Goal: Transaction & Acquisition: Purchase product/service

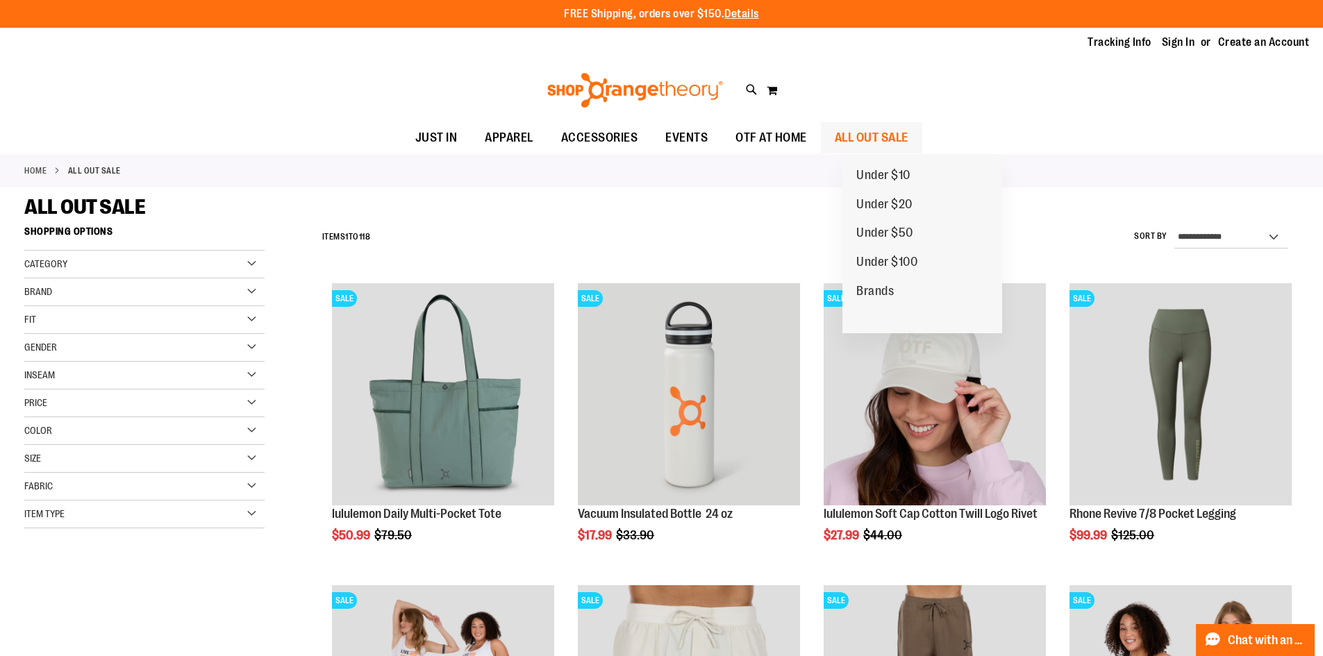
click at [903, 140] on span "ALL OUT SALE" at bounding box center [872, 137] width 74 height 31
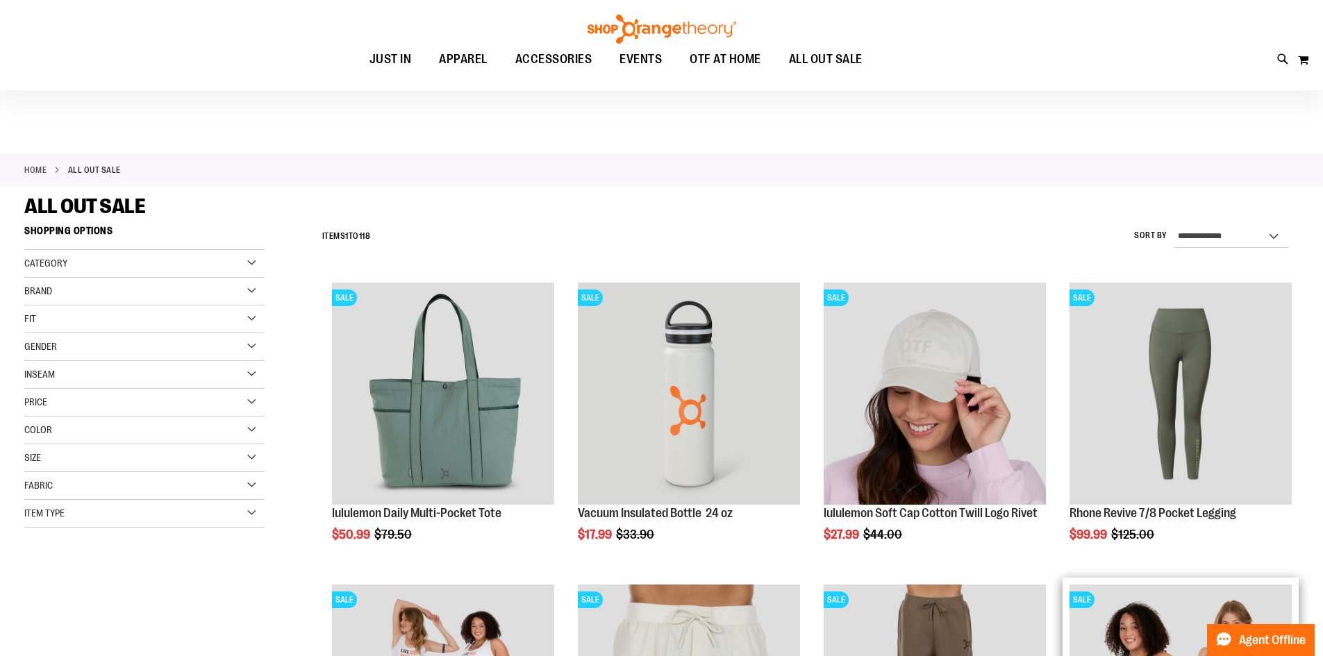
scroll to position [416, 0]
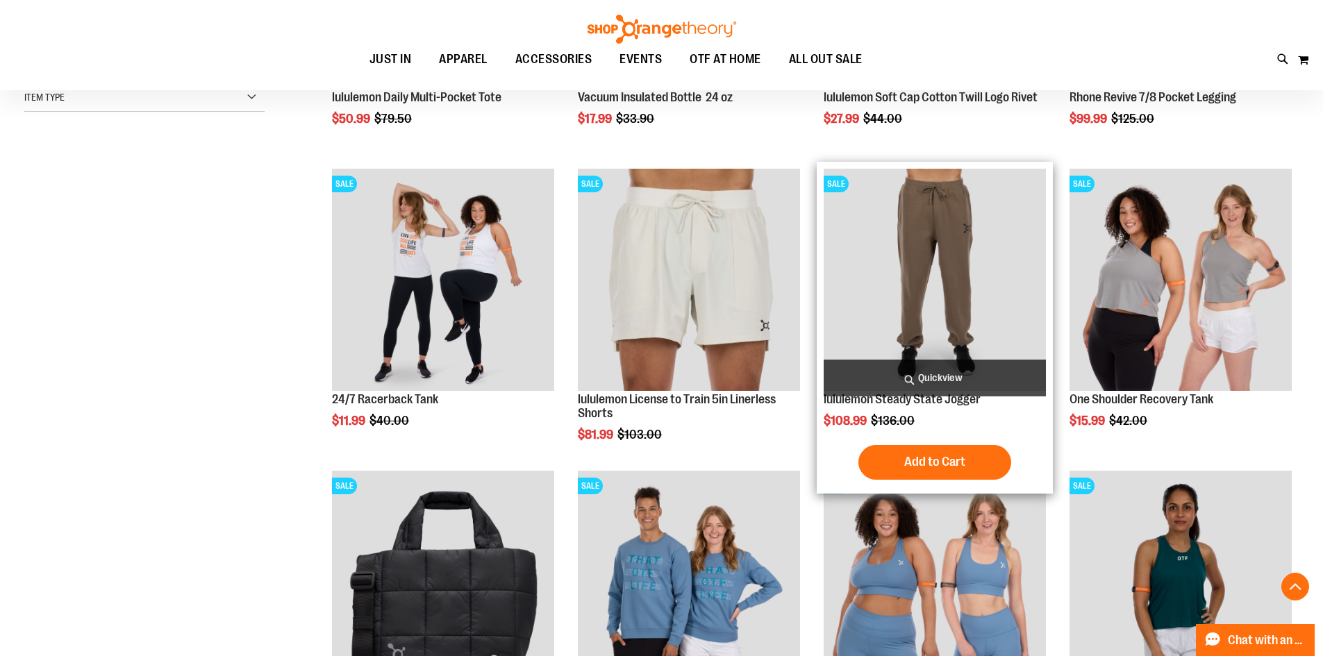
click at [914, 306] on img "product" at bounding box center [935, 280] width 222 height 222
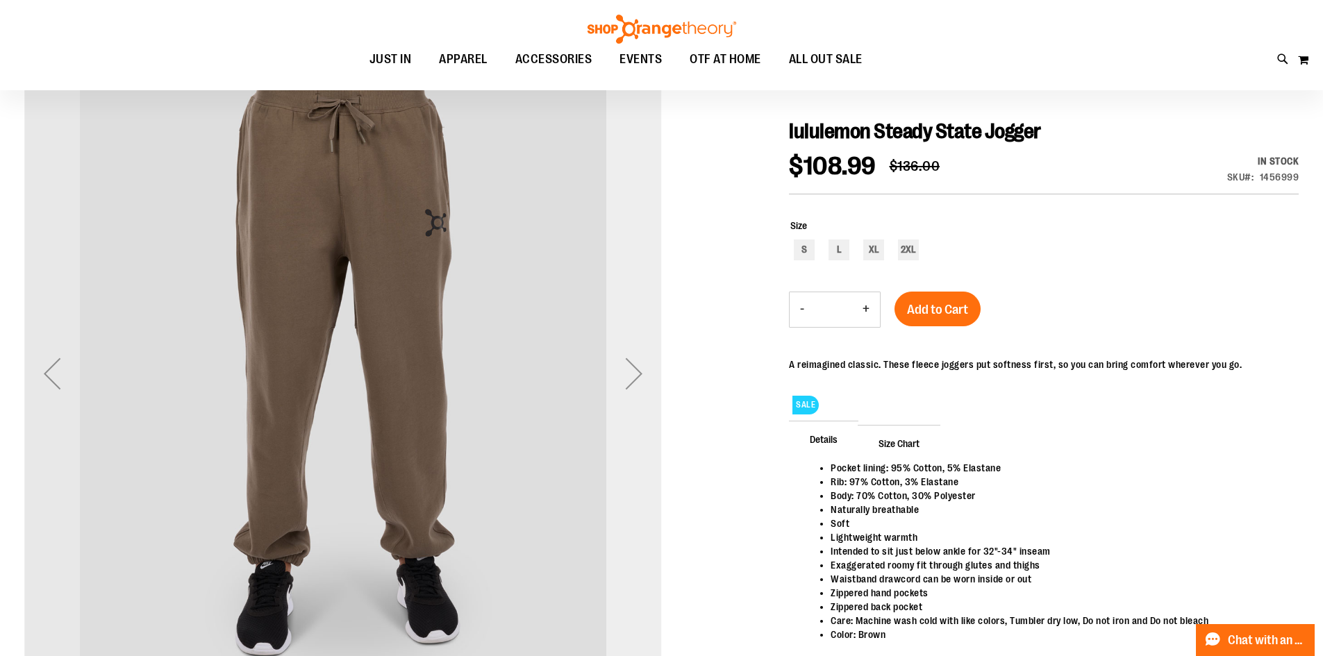
scroll to position [137, 0]
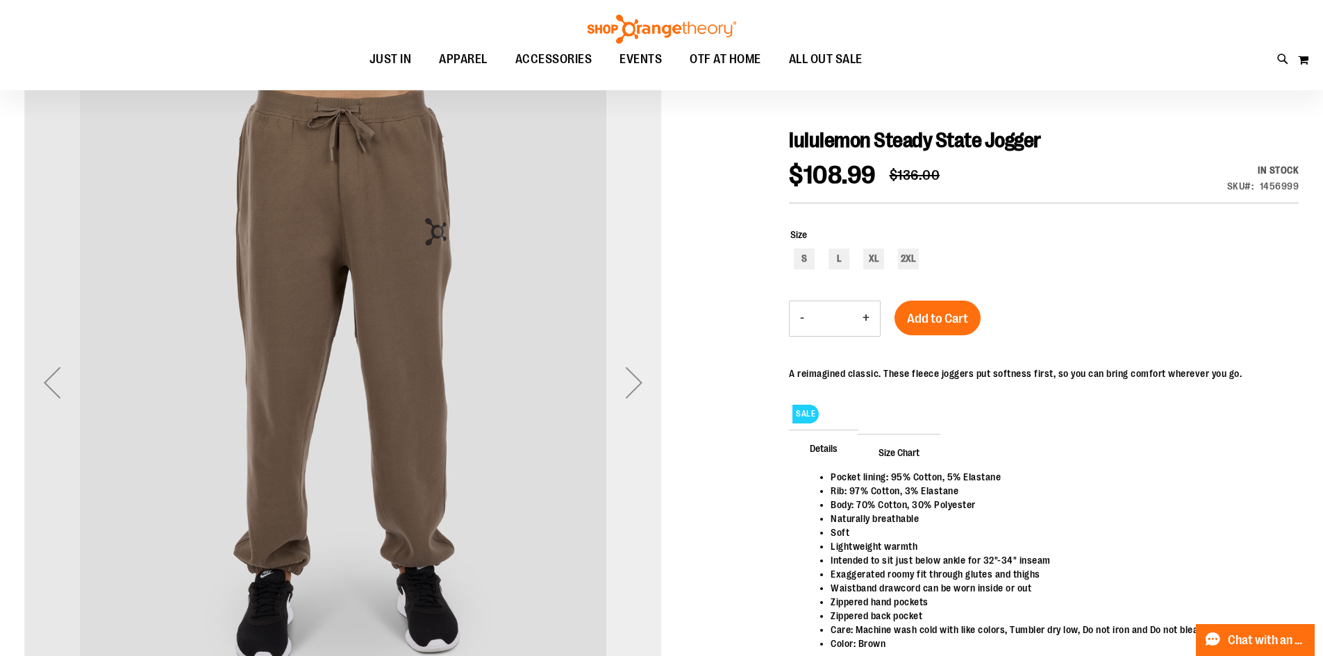
click at [644, 370] on div "Next" at bounding box center [634, 383] width 56 height 56
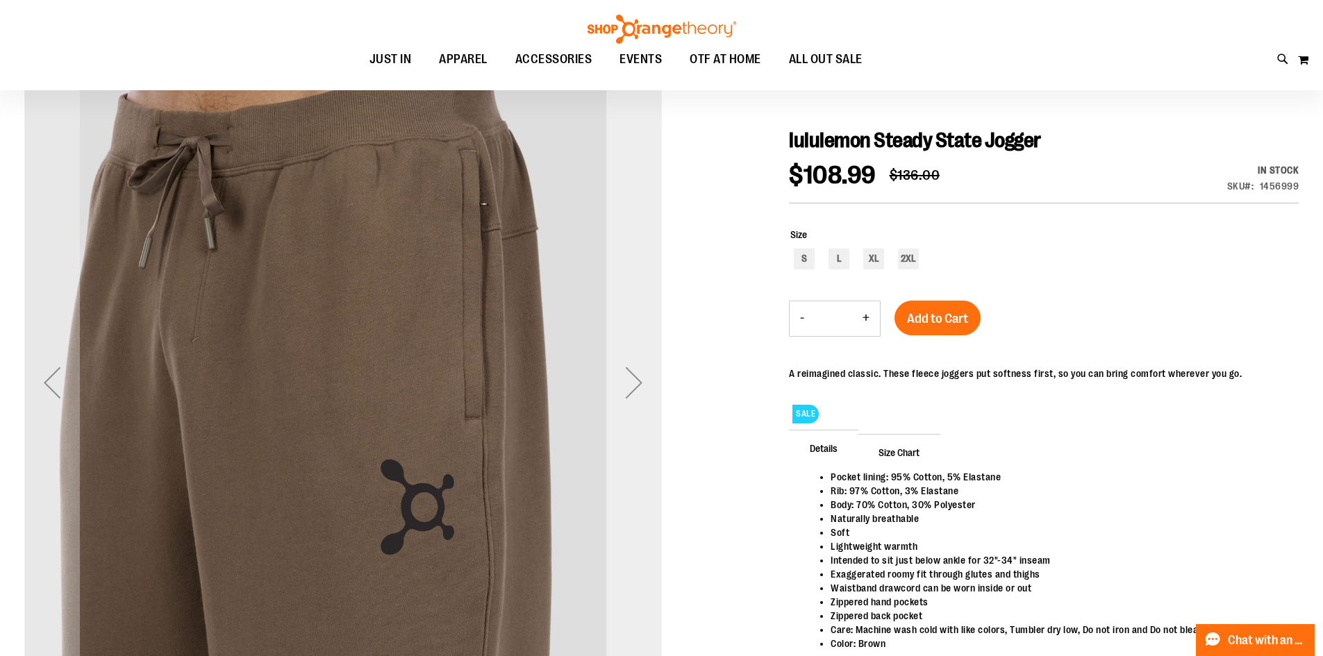
click at [644, 370] on div "Next" at bounding box center [634, 383] width 56 height 56
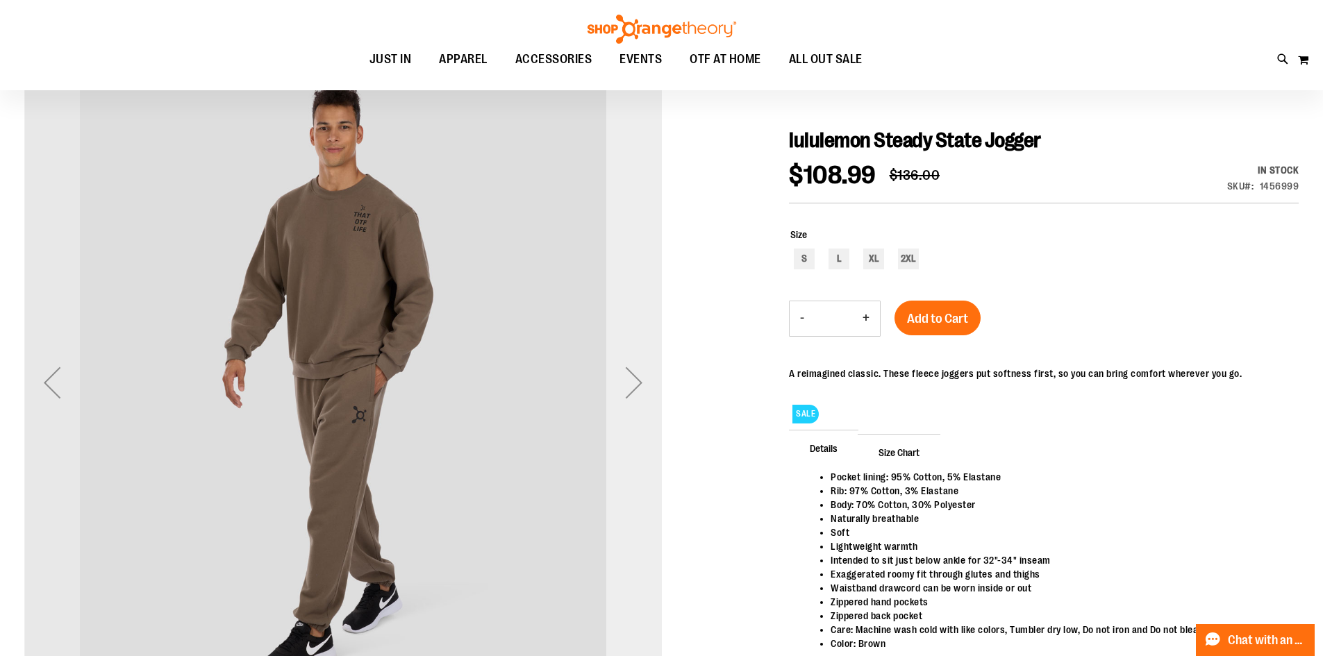
click at [644, 370] on div "Next" at bounding box center [634, 383] width 56 height 56
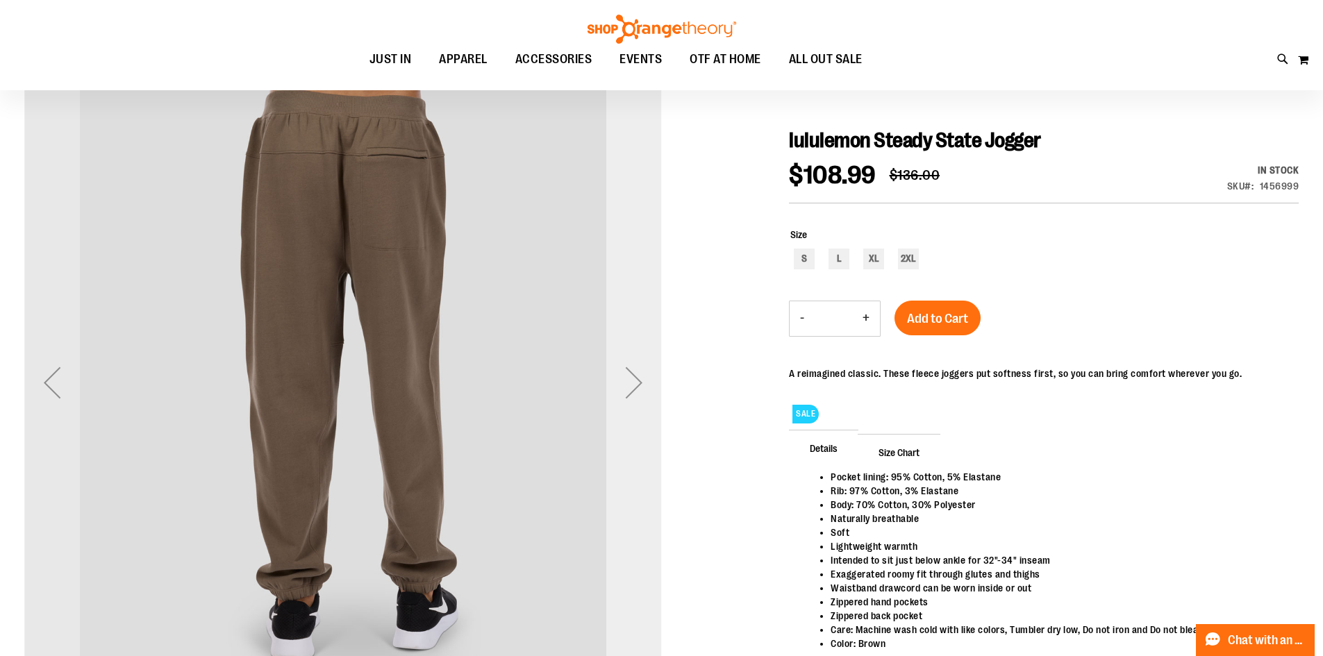
click at [644, 370] on div "Next" at bounding box center [634, 383] width 56 height 56
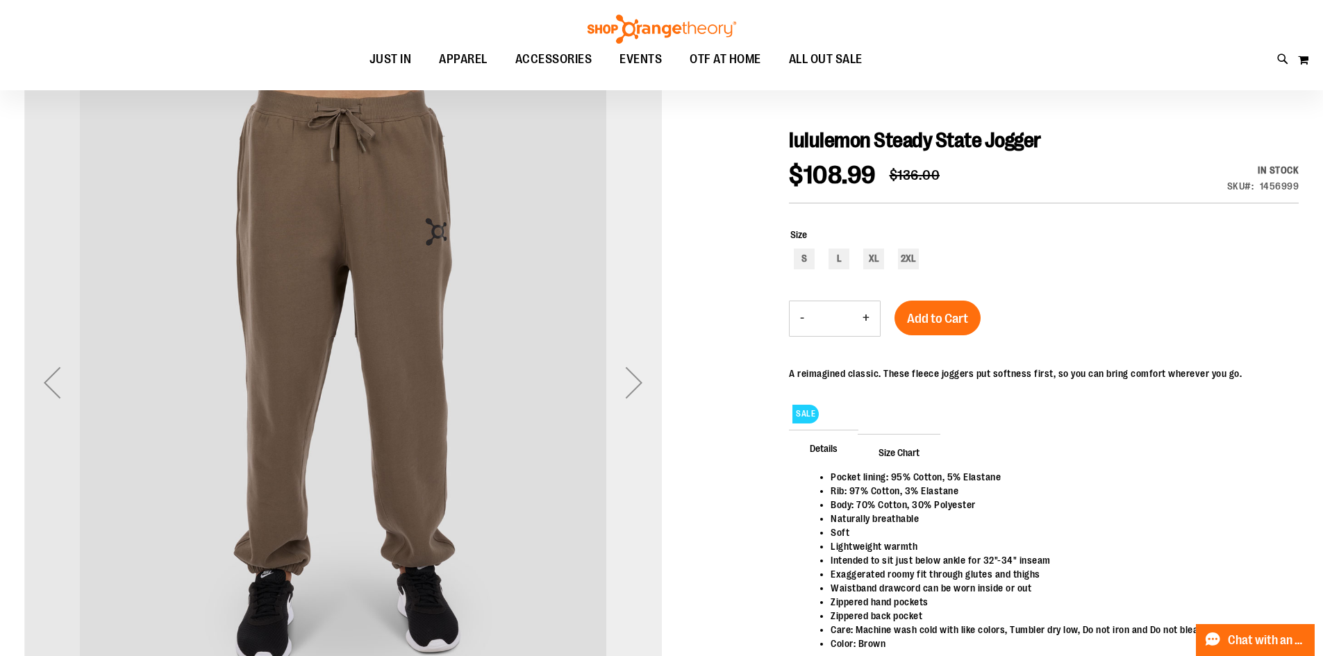
click at [644, 376] on div "Next" at bounding box center [634, 383] width 56 height 56
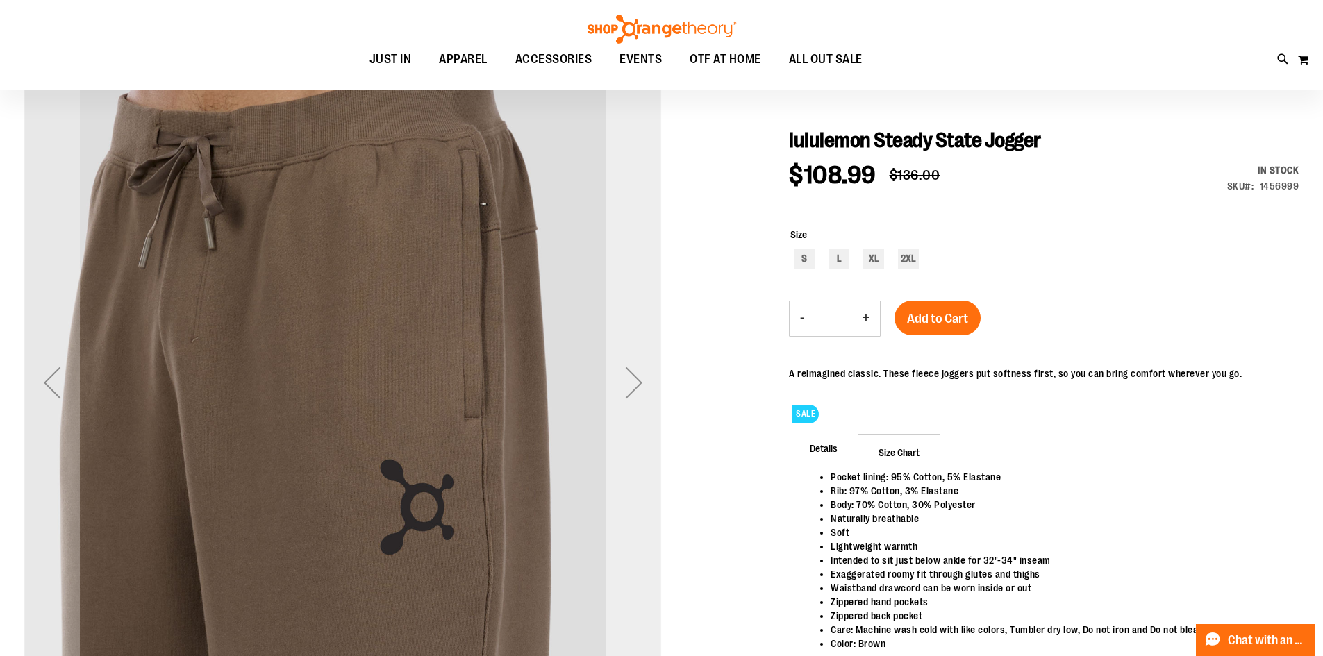
click at [635, 399] on div "Next" at bounding box center [634, 383] width 56 height 56
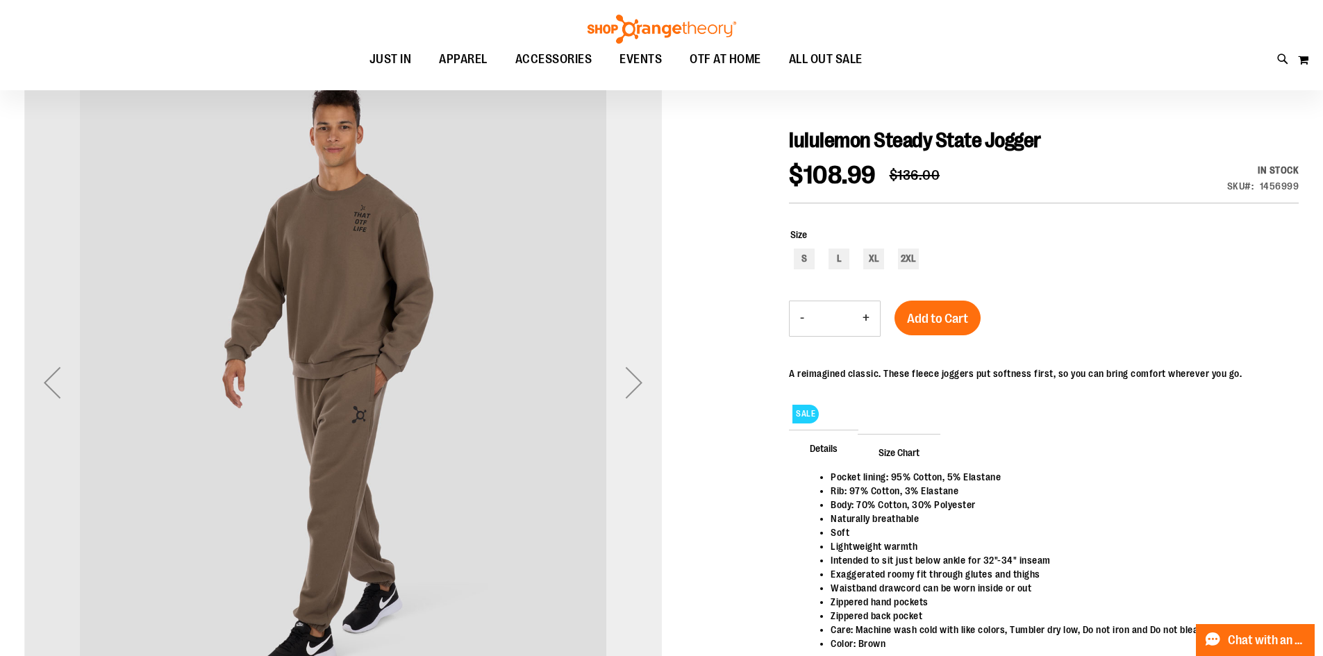
click at [635, 399] on div "Next" at bounding box center [634, 383] width 56 height 56
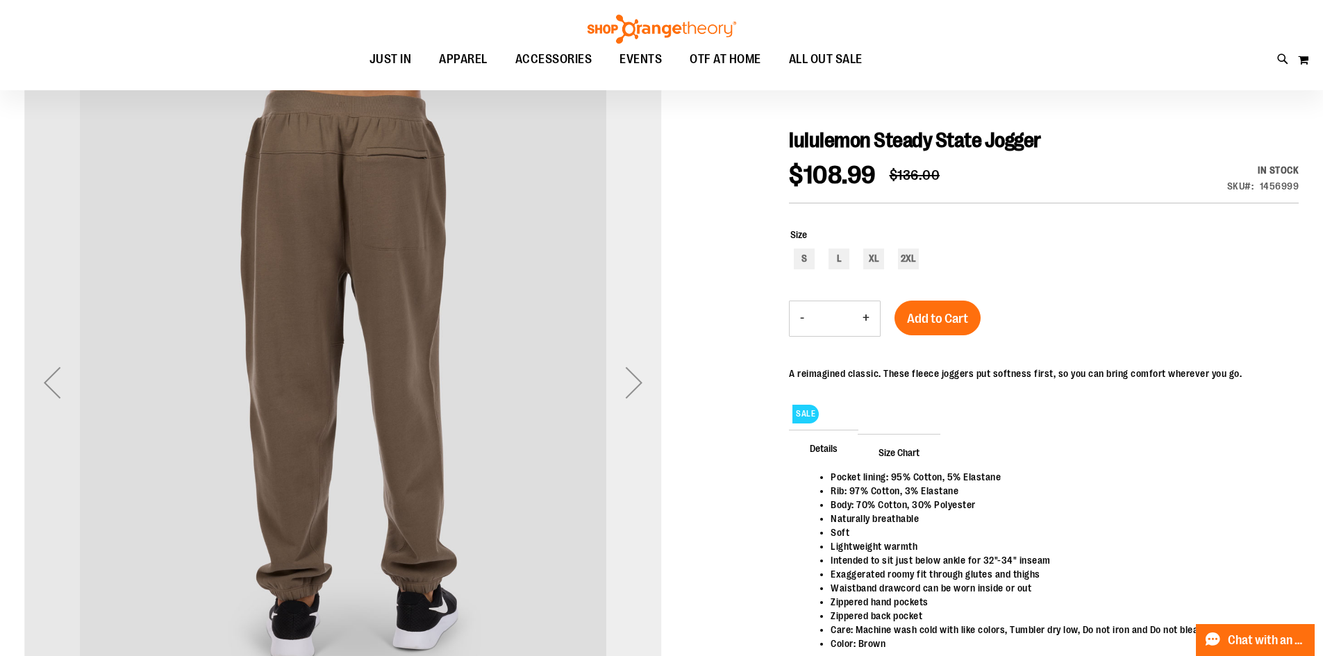
click at [635, 399] on div "Next" at bounding box center [634, 383] width 56 height 56
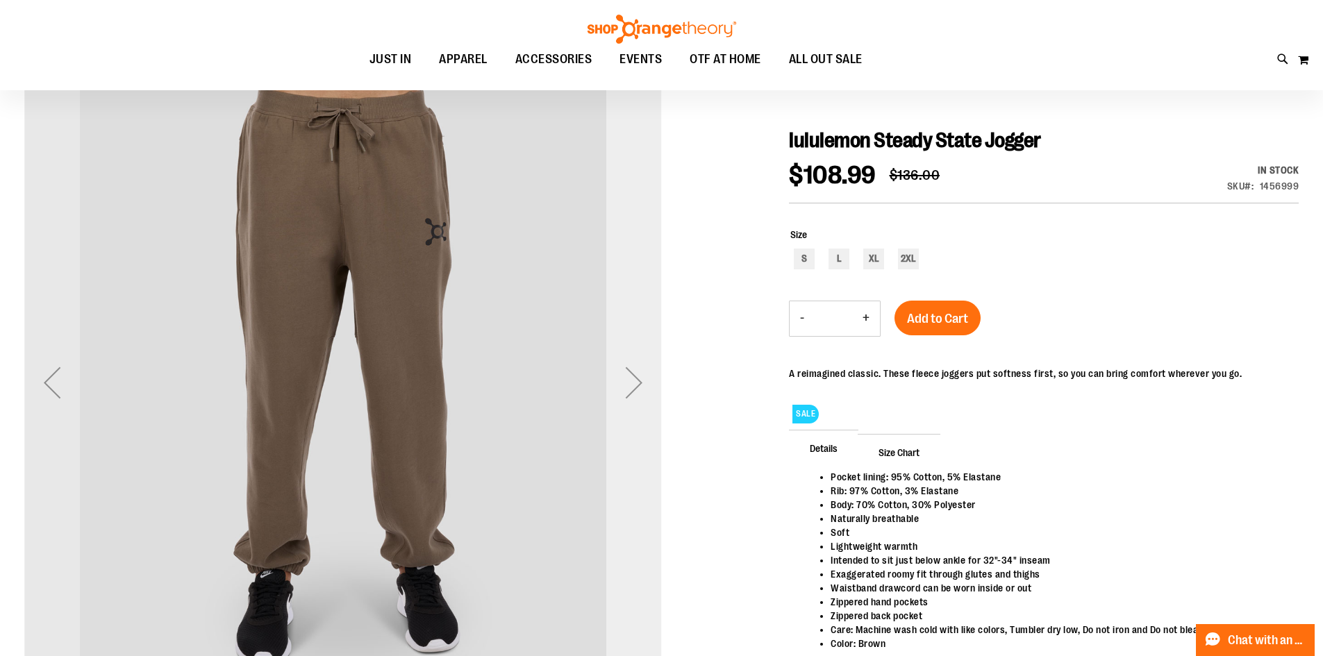
click at [635, 399] on div "Next" at bounding box center [634, 383] width 56 height 56
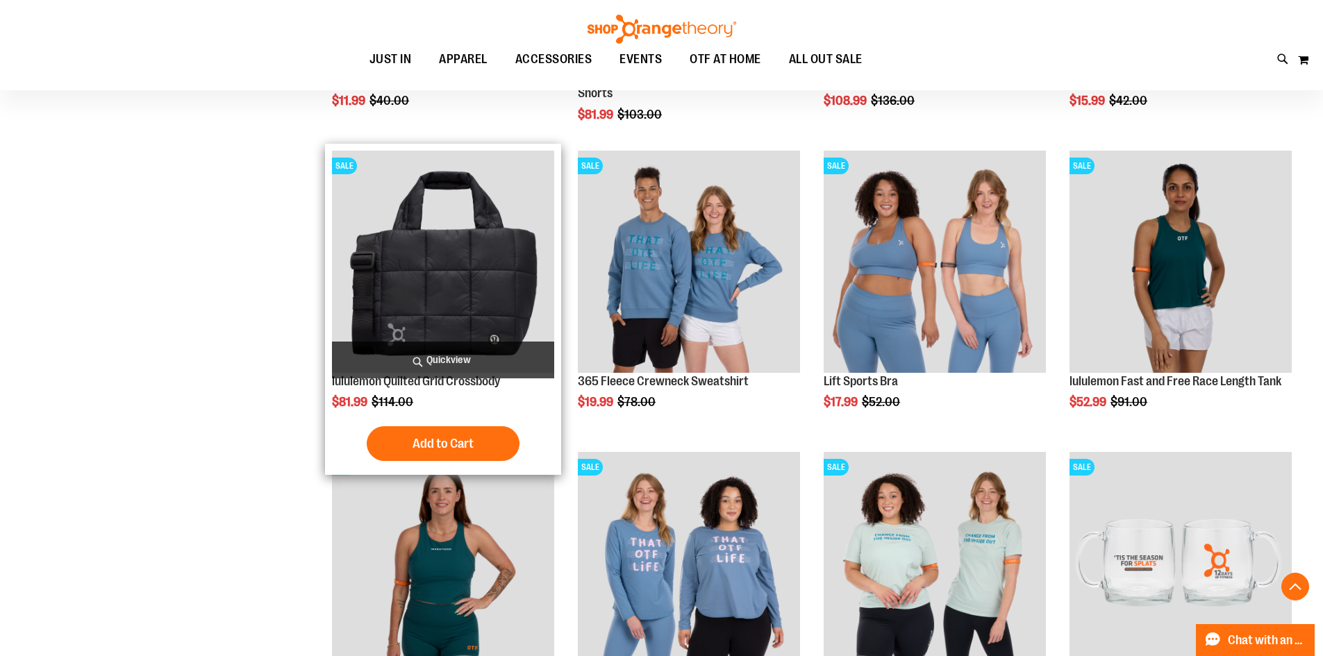
scroll to position [902, 0]
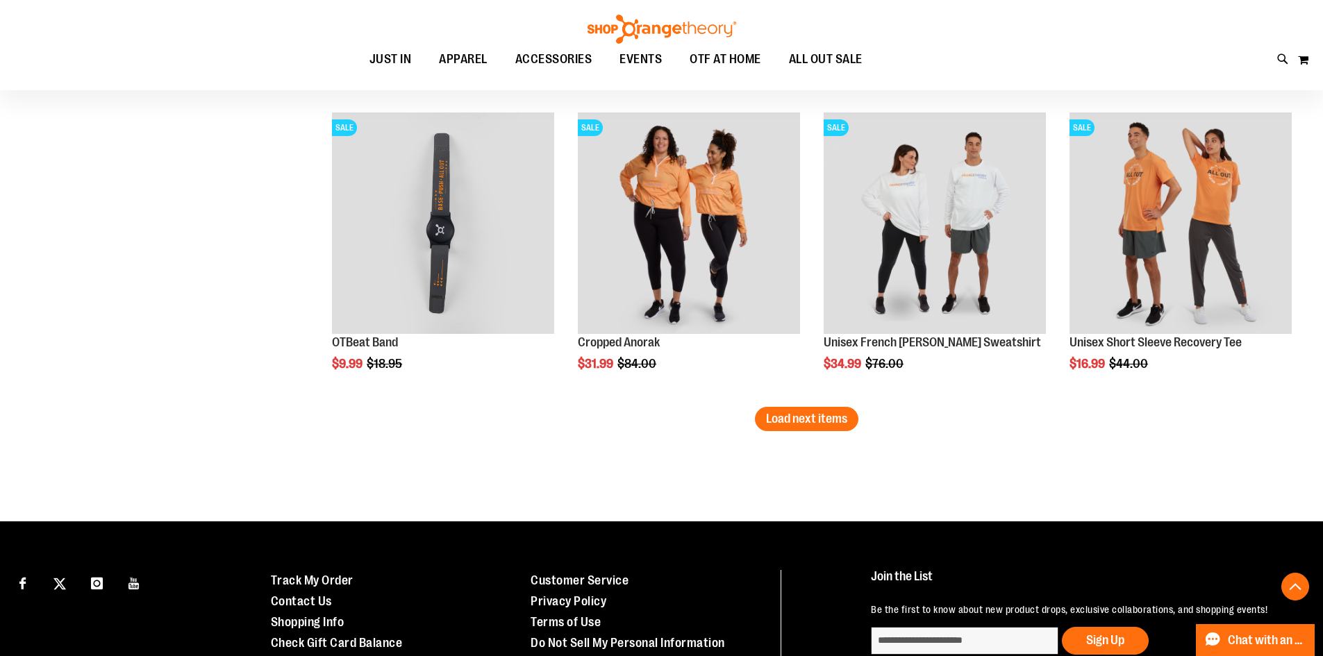
scroll to position [2708, 0]
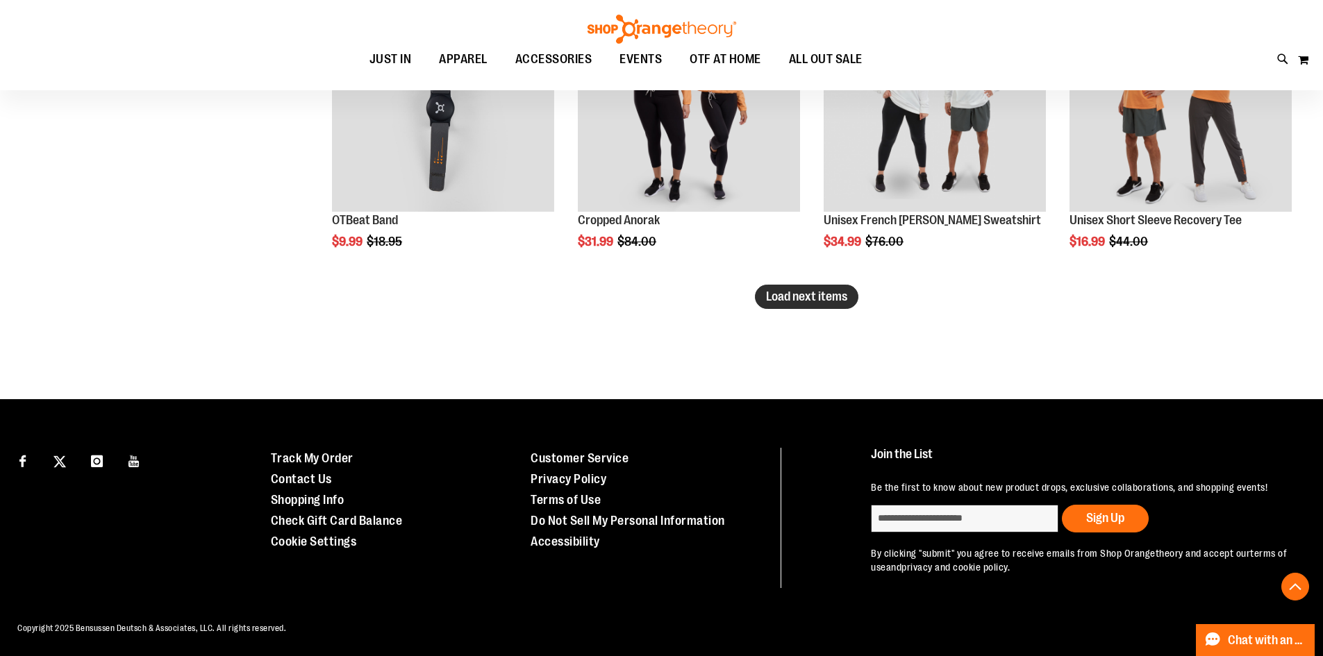
click at [790, 303] on span "Load next items" at bounding box center [806, 297] width 81 height 14
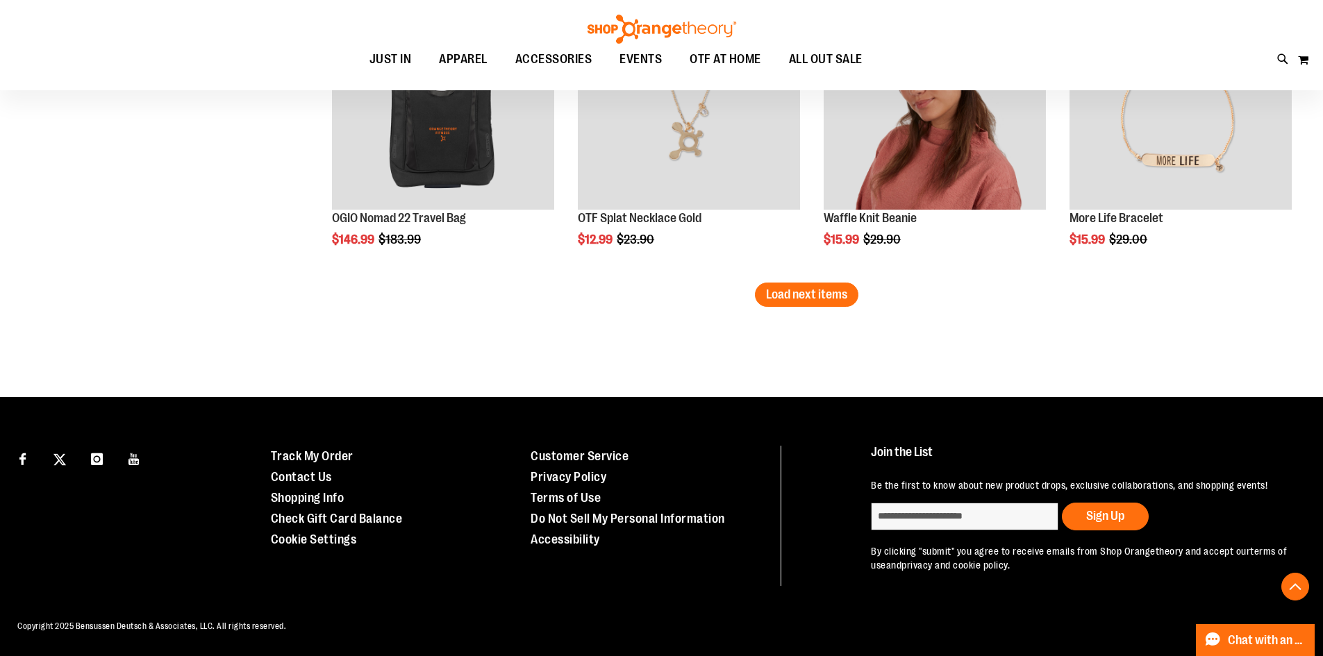
scroll to position [3629, 0]
click at [804, 287] on span "Load next items" at bounding box center [806, 294] width 81 height 14
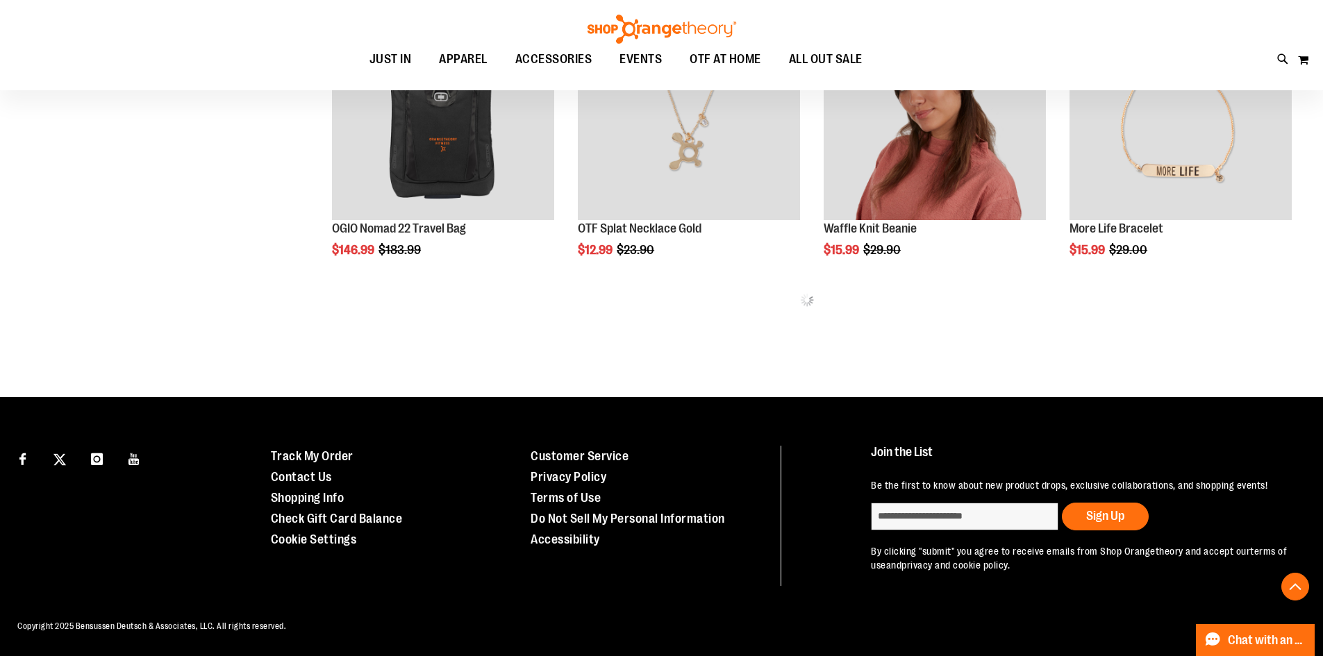
scroll to position [3629, 0]
